Goal: Task Accomplishment & Management: Use online tool/utility

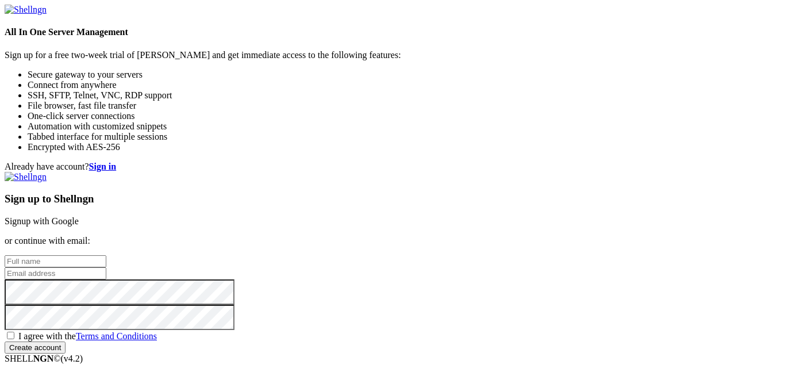
click at [79, 216] on link "Signup with Google" at bounding box center [42, 221] width 74 height 10
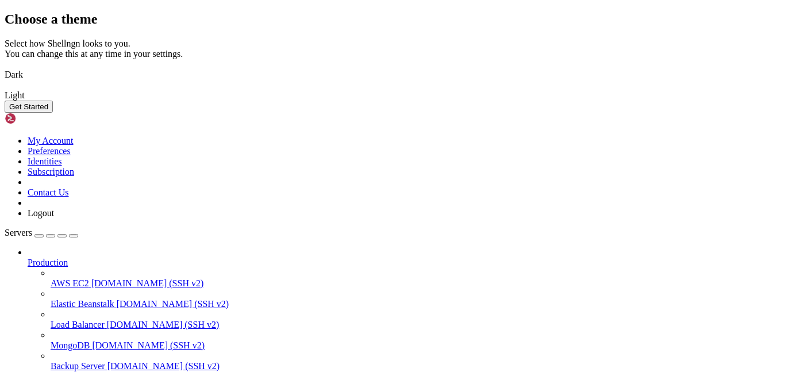
click at [5, 67] on img at bounding box center [5, 67] width 0 height 0
click at [53, 113] on button "Get Started" at bounding box center [29, 107] width 48 height 12
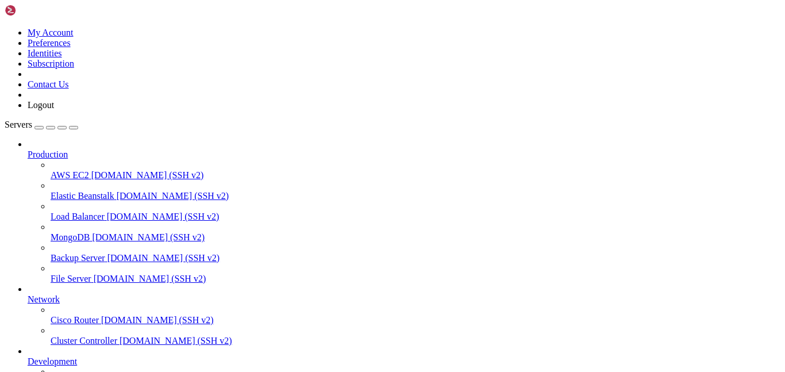
click at [39, 127] on div "button" at bounding box center [39, 127] width 0 height 0
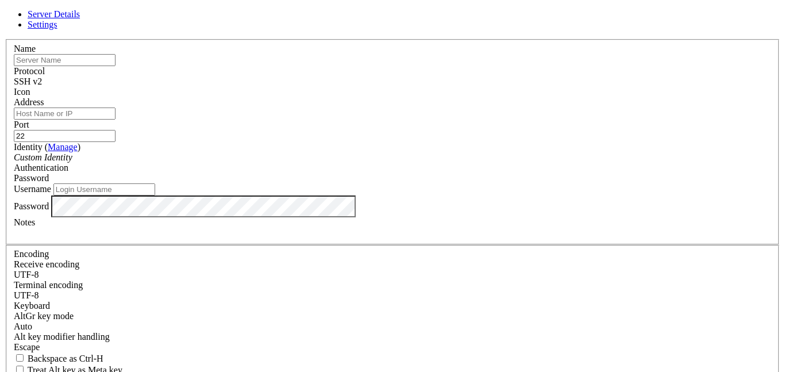
click at [5, 39] on icon at bounding box center [5, 39] width 0 height 0
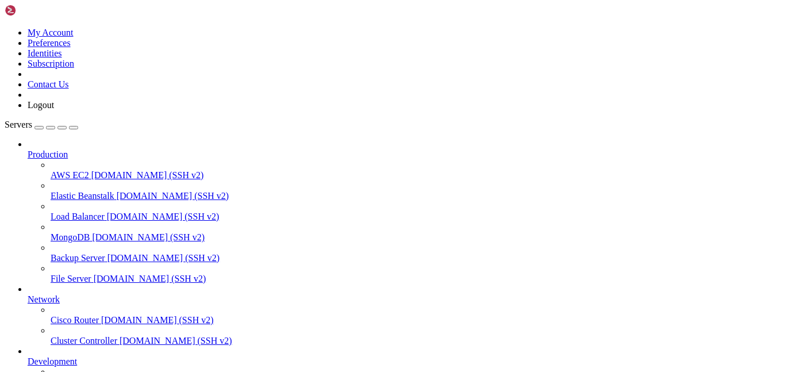
click at [89, 170] on span "AWS EC2" at bounding box center [70, 175] width 38 height 10
click at [68, 149] on span "Production" at bounding box center [48, 154] width 40 height 10
click at [39, 127] on div "button" at bounding box center [39, 127] width 0 height 0
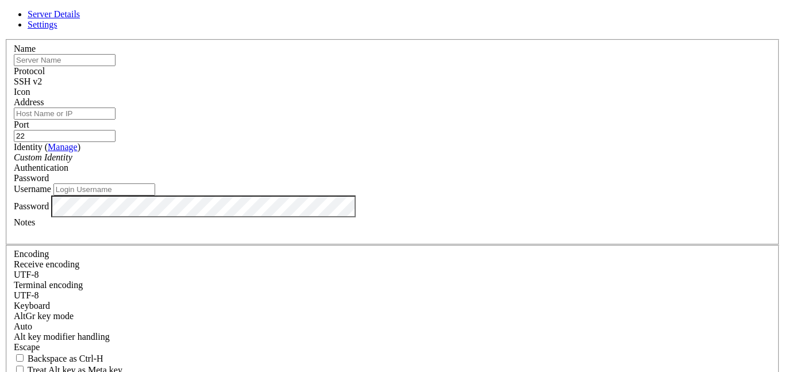
click at [69, 37] on div "Server Details Settings Name Protocol SSH v2 Icon" at bounding box center [392, 246] width 775 height 474
click at [538, 30] on header "Server Details Settings" at bounding box center [392, 19] width 775 height 21
click at [5, 39] on icon at bounding box center [5, 39] width 0 height 0
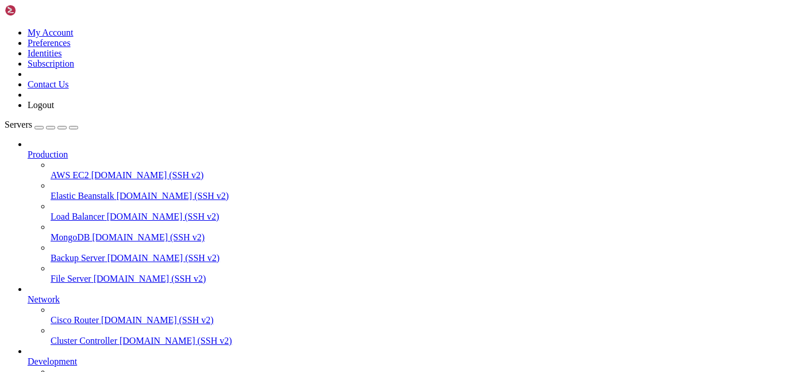
click at [5, 28] on icon at bounding box center [5, 28] width 0 height 0
click at [74, 34] on link "My Account" at bounding box center [51, 33] width 46 height 10
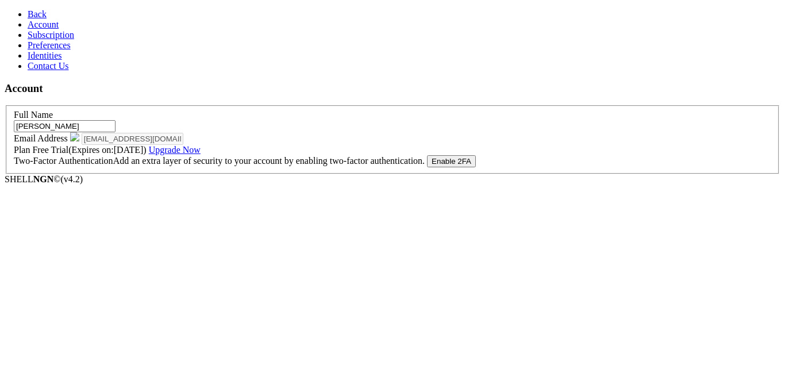
click at [74, 40] on link "Subscription" at bounding box center [51, 35] width 47 height 10
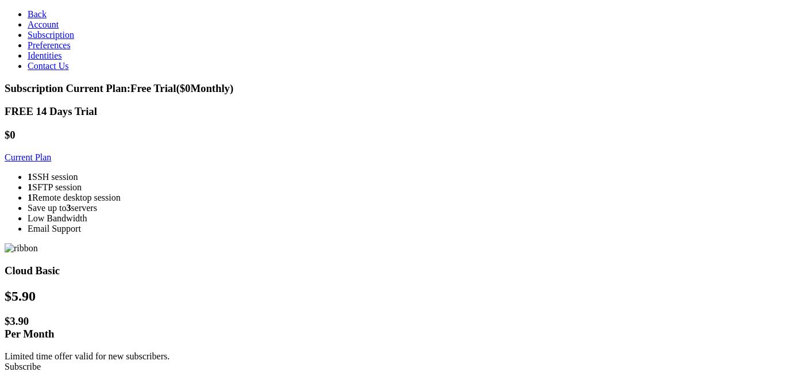
click at [57, 50] on link "Preferences" at bounding box center [49, 45] width 43 height 10
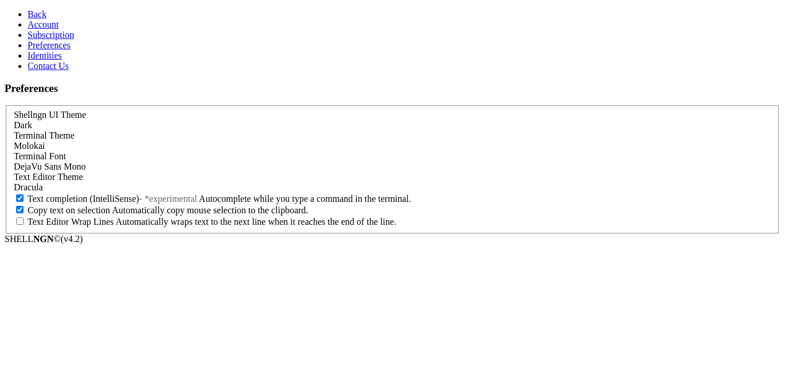
click at [59, 60] on link "Identities" at bounding box center [45, 56] width 34 height 10
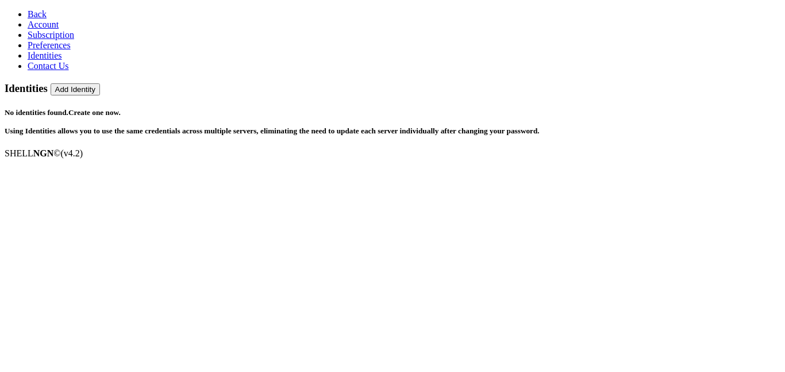
click at [55, 71] on span "Contact Us" at bounding box center [48, 66] width 41 height 10
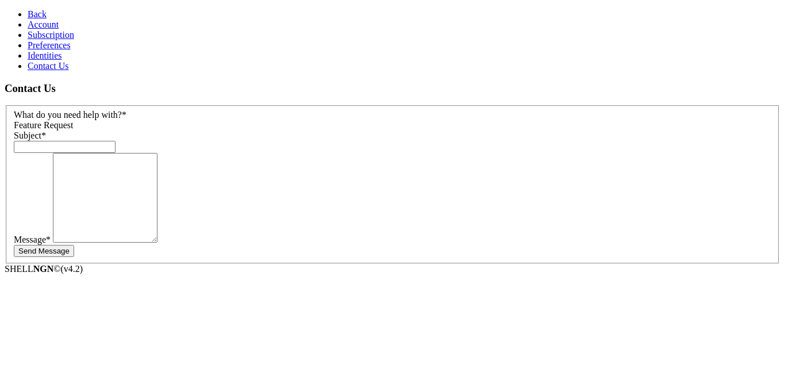
click at [28, 16] on link "Back" at bounding box center [37, 14] width 19 height 10
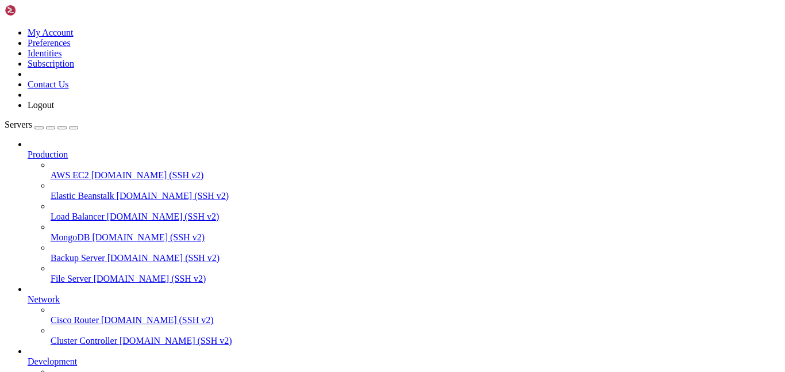
click at [5, 28] on link at bounding box center [5, 28] width 0 height 0
